Goal: Information Seeking & Learning: Find specific fact

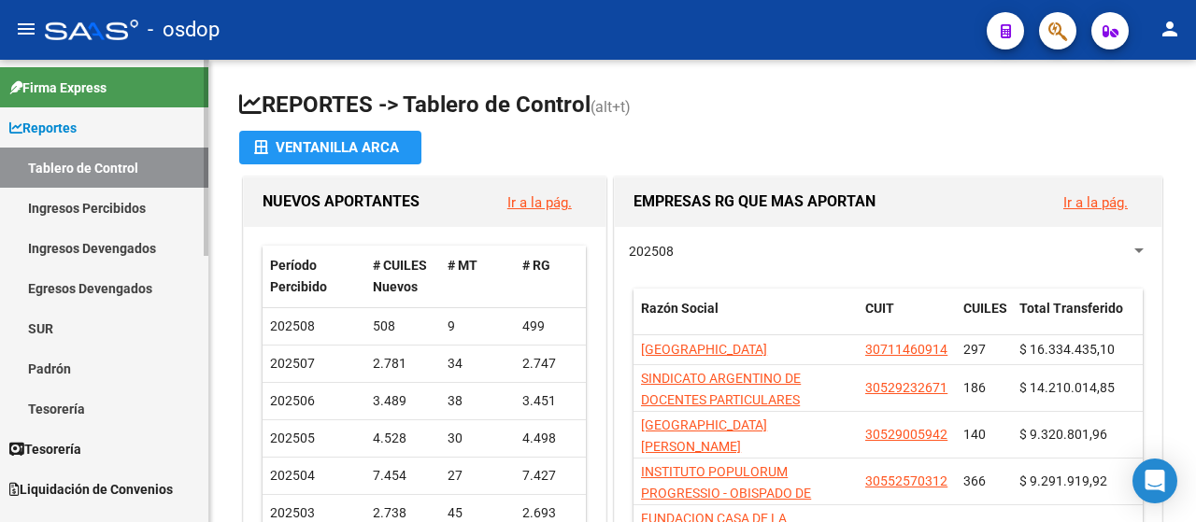
click at [72, 218] on link "Ingresos Percibidos" at bounding box center [104, 208] width 208 height 40
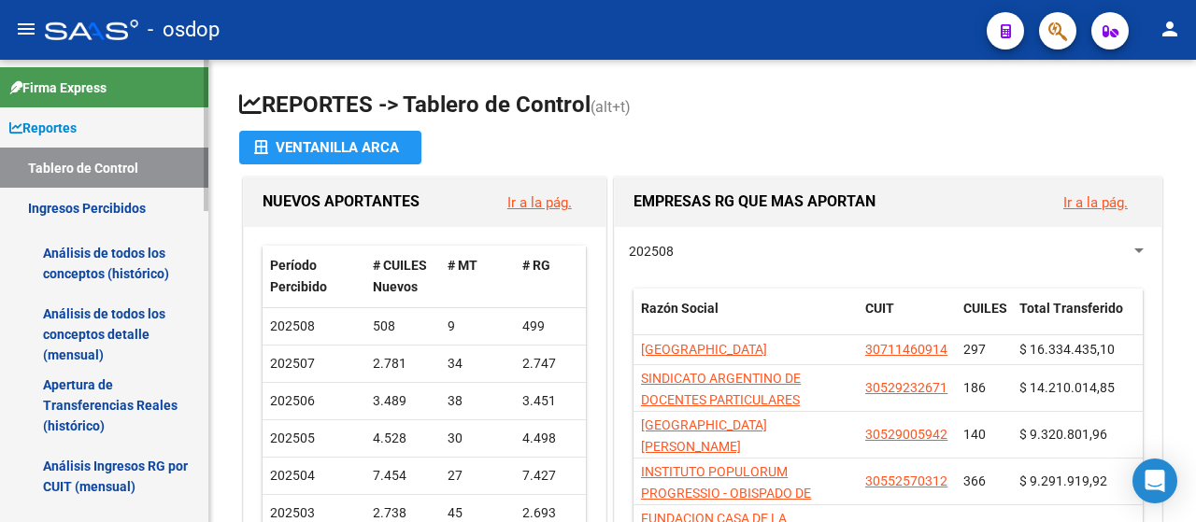
click at [81, 330] on link "Análisis de todos los conceptos detalle (mensual)" at bounding box center [104, 334] width 208 height 71
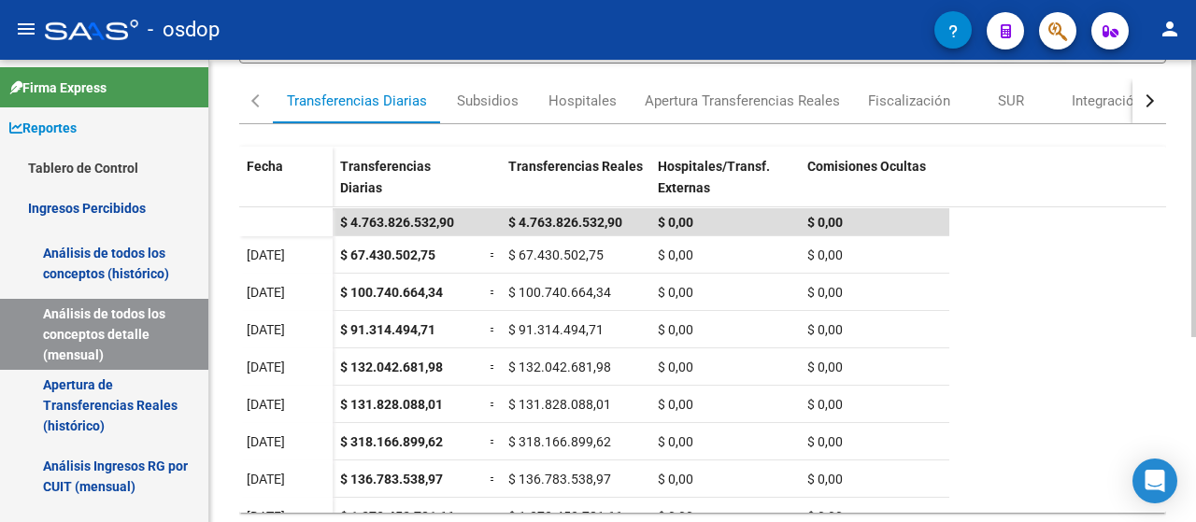
click at [1195, 347] on div at bounding box center [1193, 354] width 5 height 278
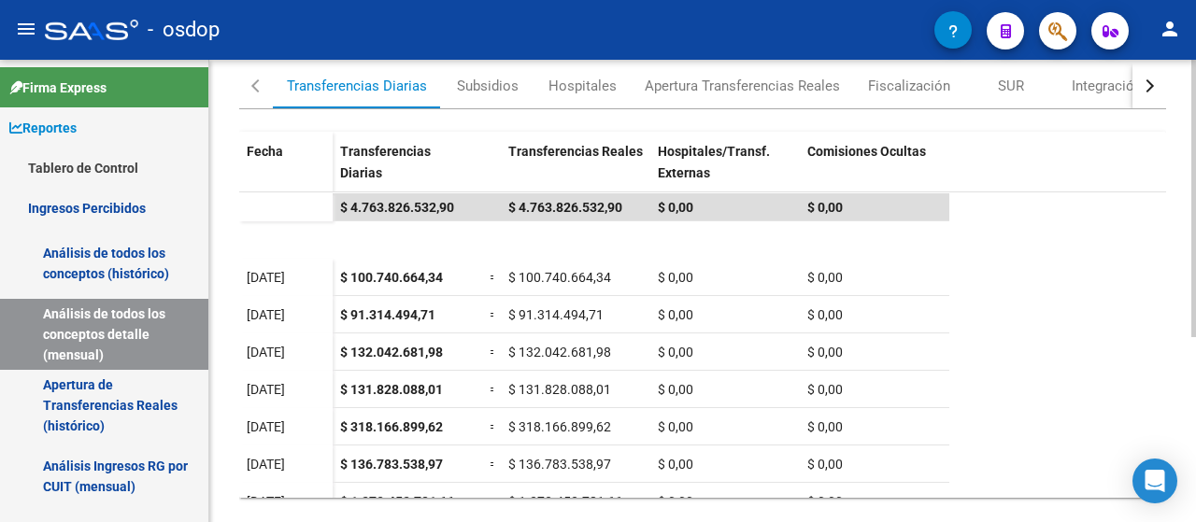
scroll to position [60, 0]
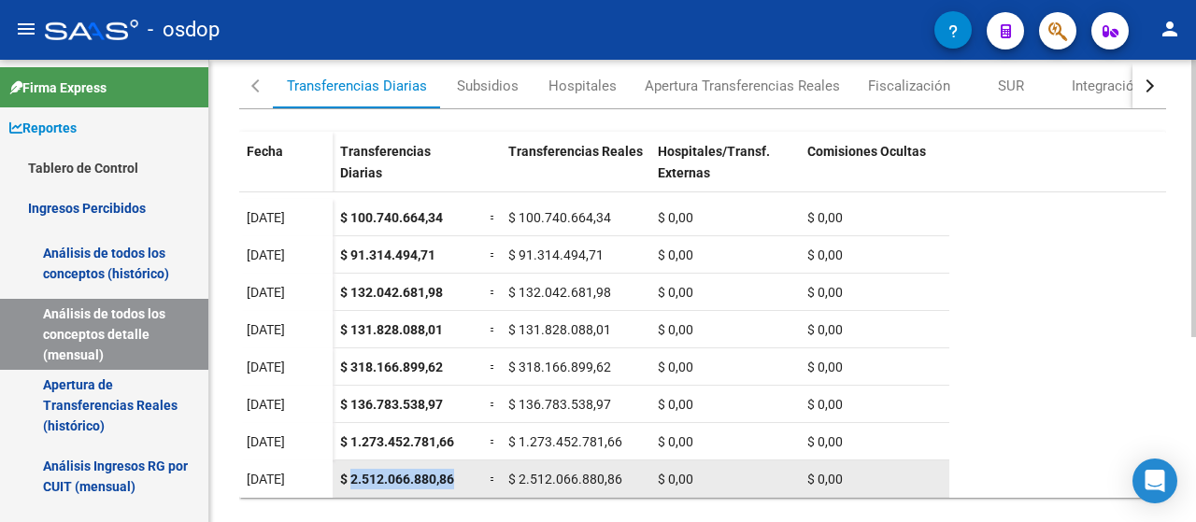
drag, startPoint x: 351, startPoint y: 482, endPoint x: 458, endPoint y: 484, distance: 106.5
click at [458, 484] on div "$ 2.512.066.880,86" at bounding box center [407, 479] width 135 height 21
copy span "2.512.066.880,86"
